Goal: Information Seeking & Learning: Check status

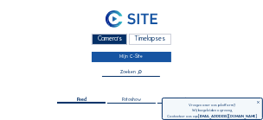
click at [129, 58] on link "Mijn C-Site" at bounding box center [131, 57] width 79 height 10
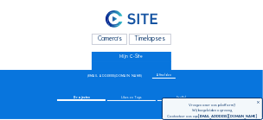
click at [106, 39] on div "Camera's" at bounding box center [109, 39] width 35 height 11
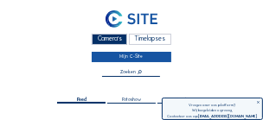
click at [140, 57] on link "Mijn C-Site" at bounding box center [131, 57] width 79 height 10
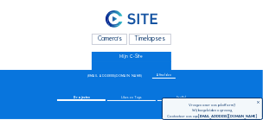
click at [116, 40] on div "Camera's" at bounding box center [109, 39] width 35 height 11
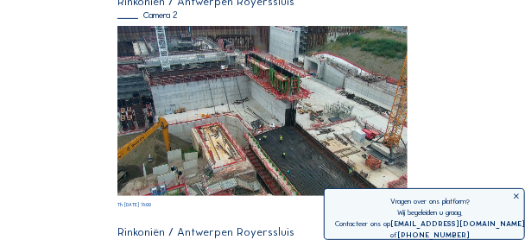
scroll to position [173, 0]
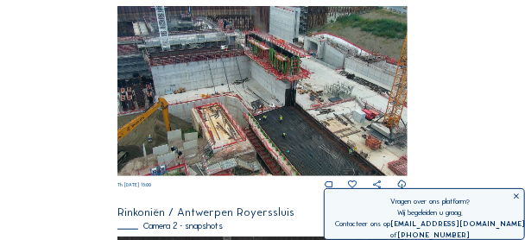
click at [192, 119] on img at bounding box center [262, 91] width 290 height 170
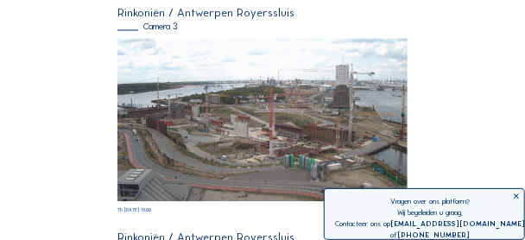
scroll to position [829, 0]
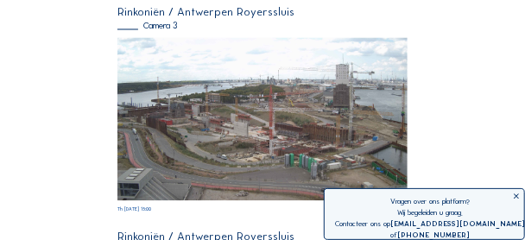
click at [190, 105] on img at bounding box center [262, 118] width 290 height 163
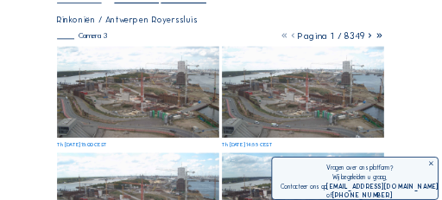
scroll to position [35, 0]
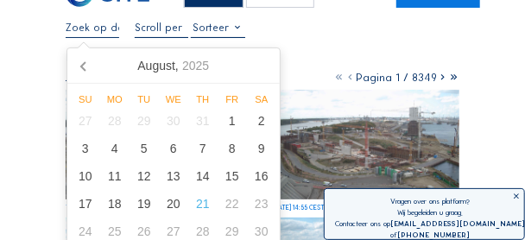
click at [105, 25] on input "text" at bounding box center [93, 28] width 54 height 12
click at [175, 119] on div "13" at bounding box center [173, 176] width 29 height 28
type input "[DATE] 15:00"
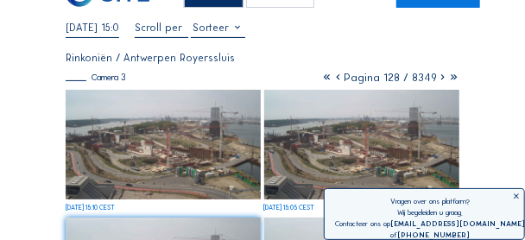
click at [176, 119] on img at bounding box center [163, 145] width 195 height 110
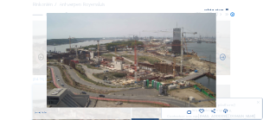
scroll to position [84, 0]
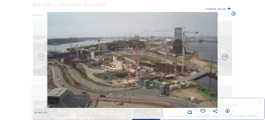
click at [41, 57] on icon at bounding box center [40, 58] width 7 height 8
click at [226, 56] on icon at bounding box center [224, 58] width 7 height 8
click at [225, 56] on icon at bounding box center [224, 58] width 7 height 8
click at [233, 14] on icon at bounding box center [234, 14] width 4 height 4
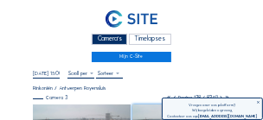
scroll to position [35, 0]
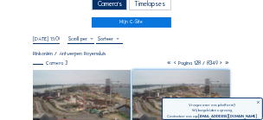
click at [220, 64] on icon at bounding box center [221, 63] width 6 height 7
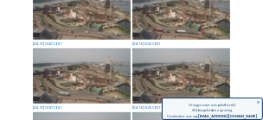
scroll to position [190, 0]
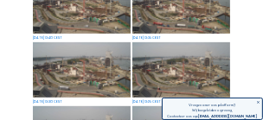
click at [172, 62] on img at bounding box center [181, 69] width 98 height 55
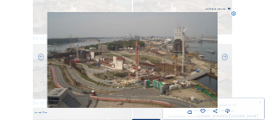
click at [234, 15] on icon at bounding box center [234, 14] width 4 height 4
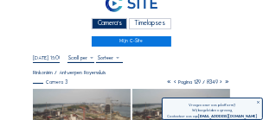
scroll to position [19, 0]
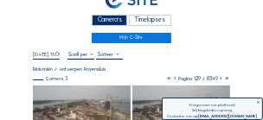
click at [219, 79] on icon at bounding box center [221, 78] width 6 height 7
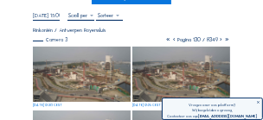
scroll to position [56, 0]
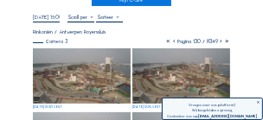
click at [220, 43] on icon at bounding box center [221, 41] width 6 height 7
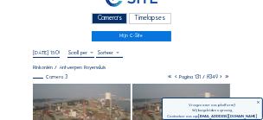
scroll to position [0, 0]
